Goal: Transaction & Acquisition: Purchase product/service

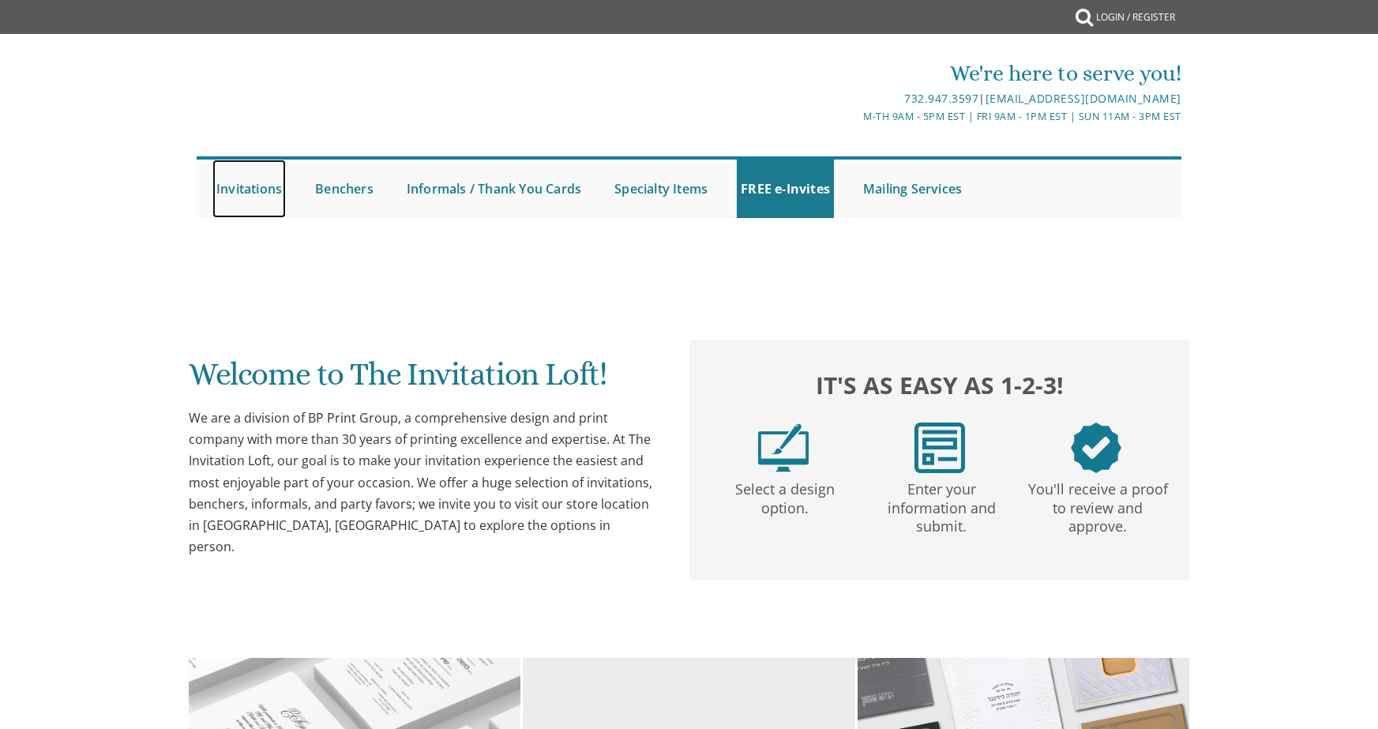
click at [262, 190] on link "Invitations" at bounding box center [248, 189] width 73 height 58
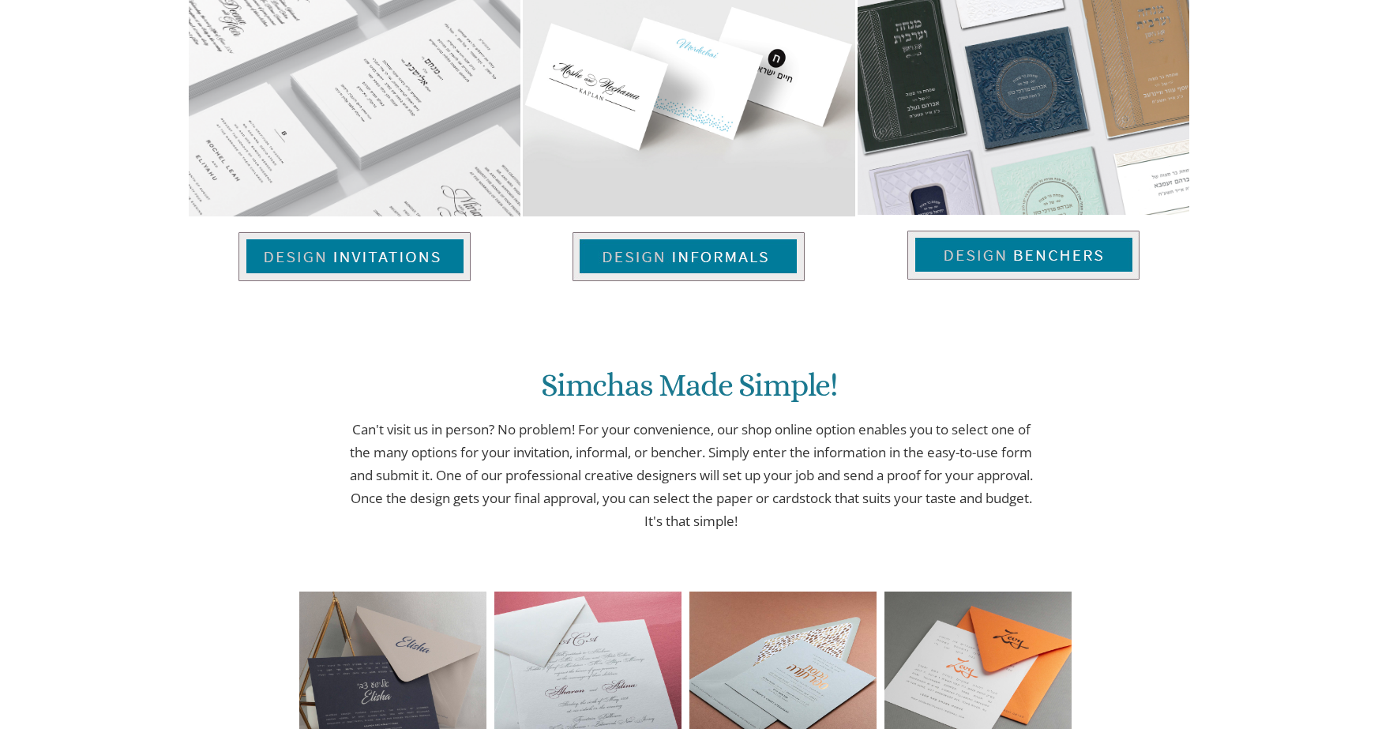
scroll to position [1152, 0]
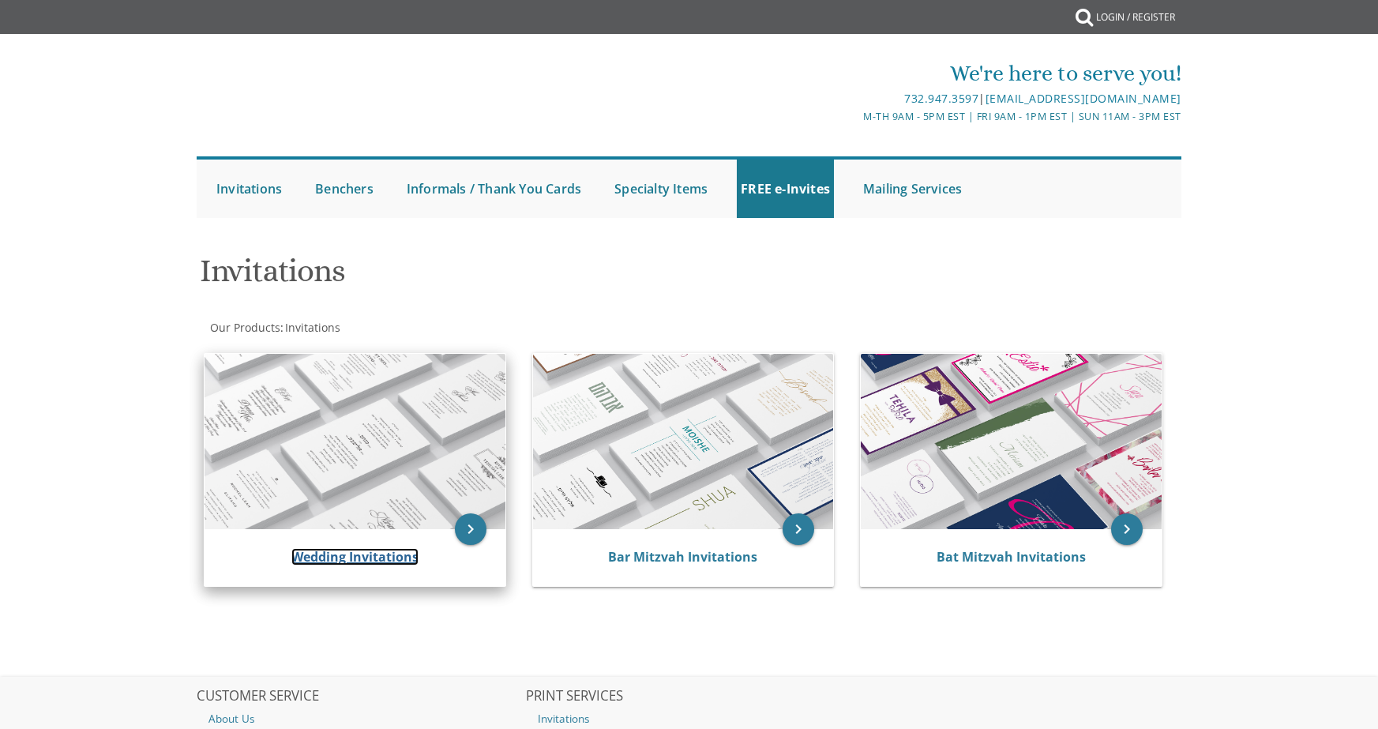
click at [359, 551] on link "Wedding Invitations" at bounding box center [354, 556] width 127 height 17
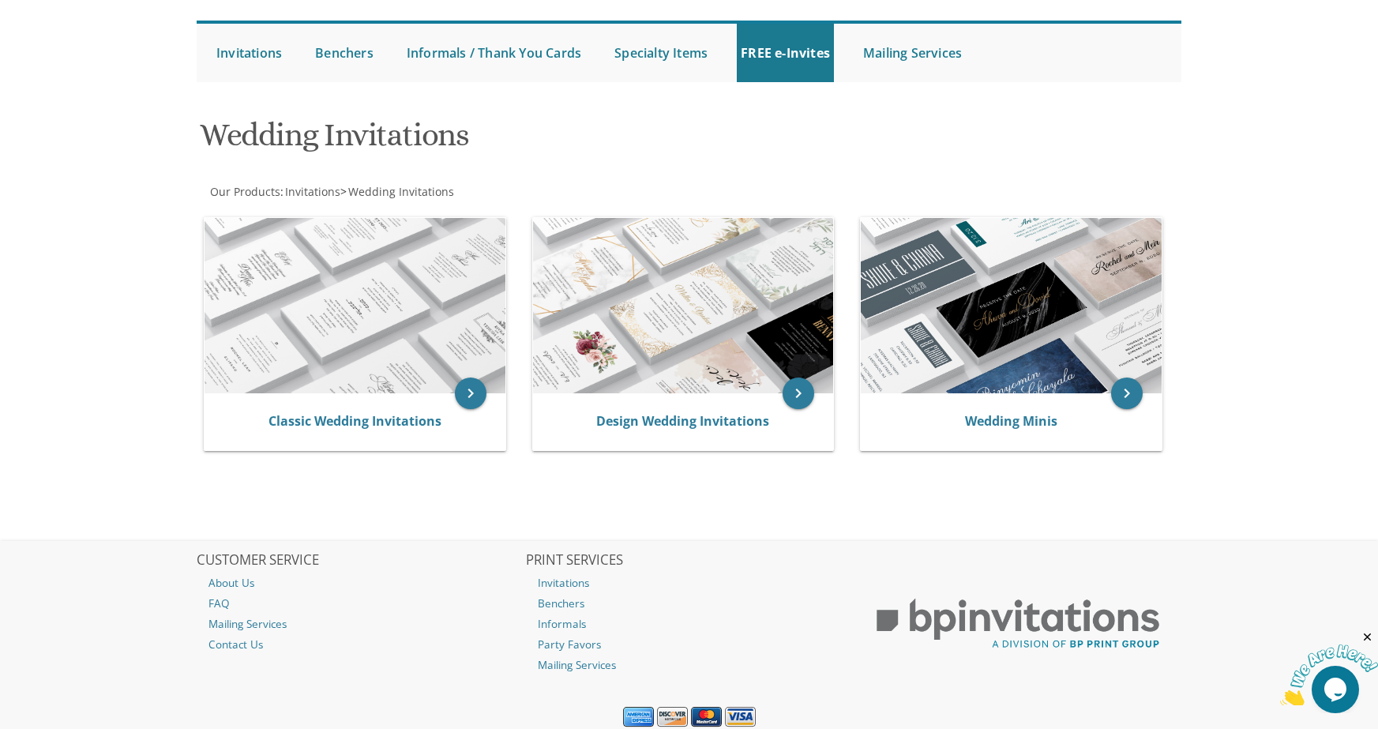
scroll to position [134, 0]
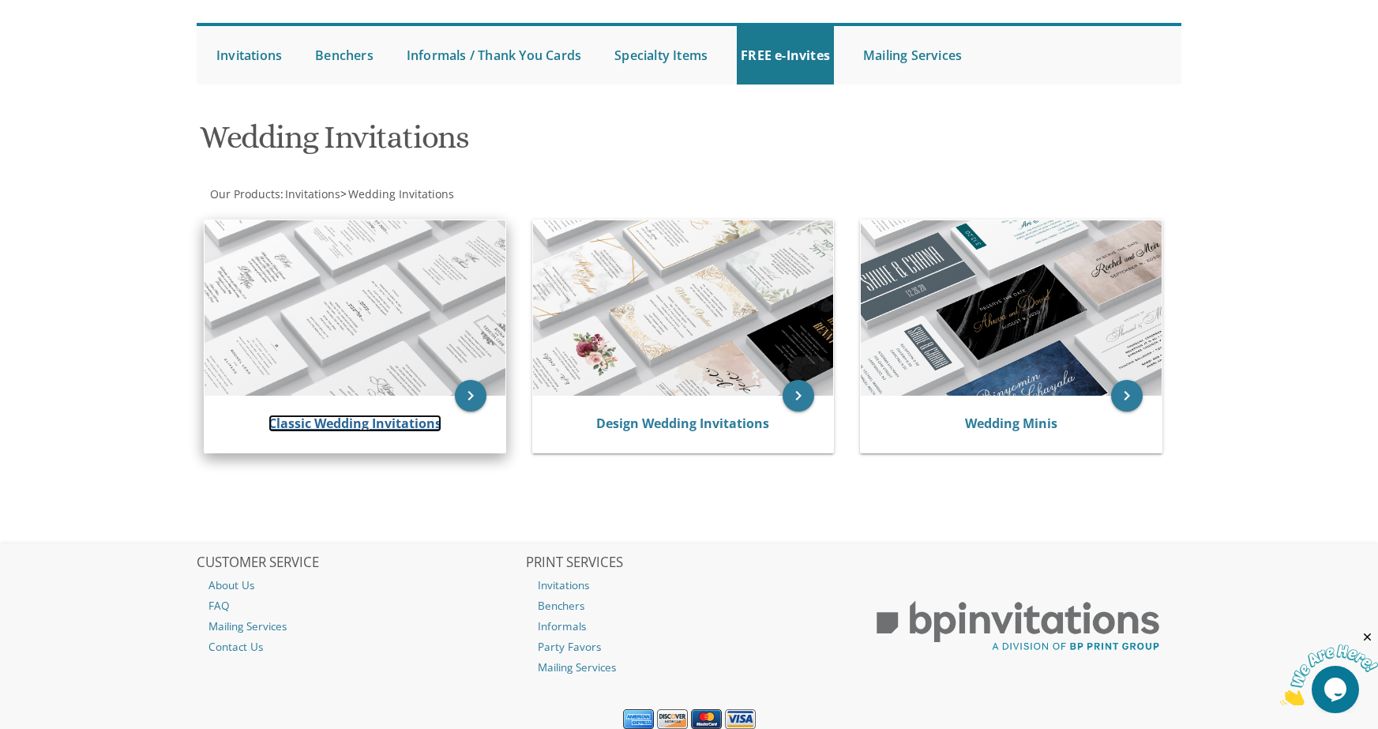
click at [340, 427] on link "Classic Wedding Invitations" at bounding box center [355, 423] width 173 height 17
